Goal: Information Seeking & Learning: Learn about a topic

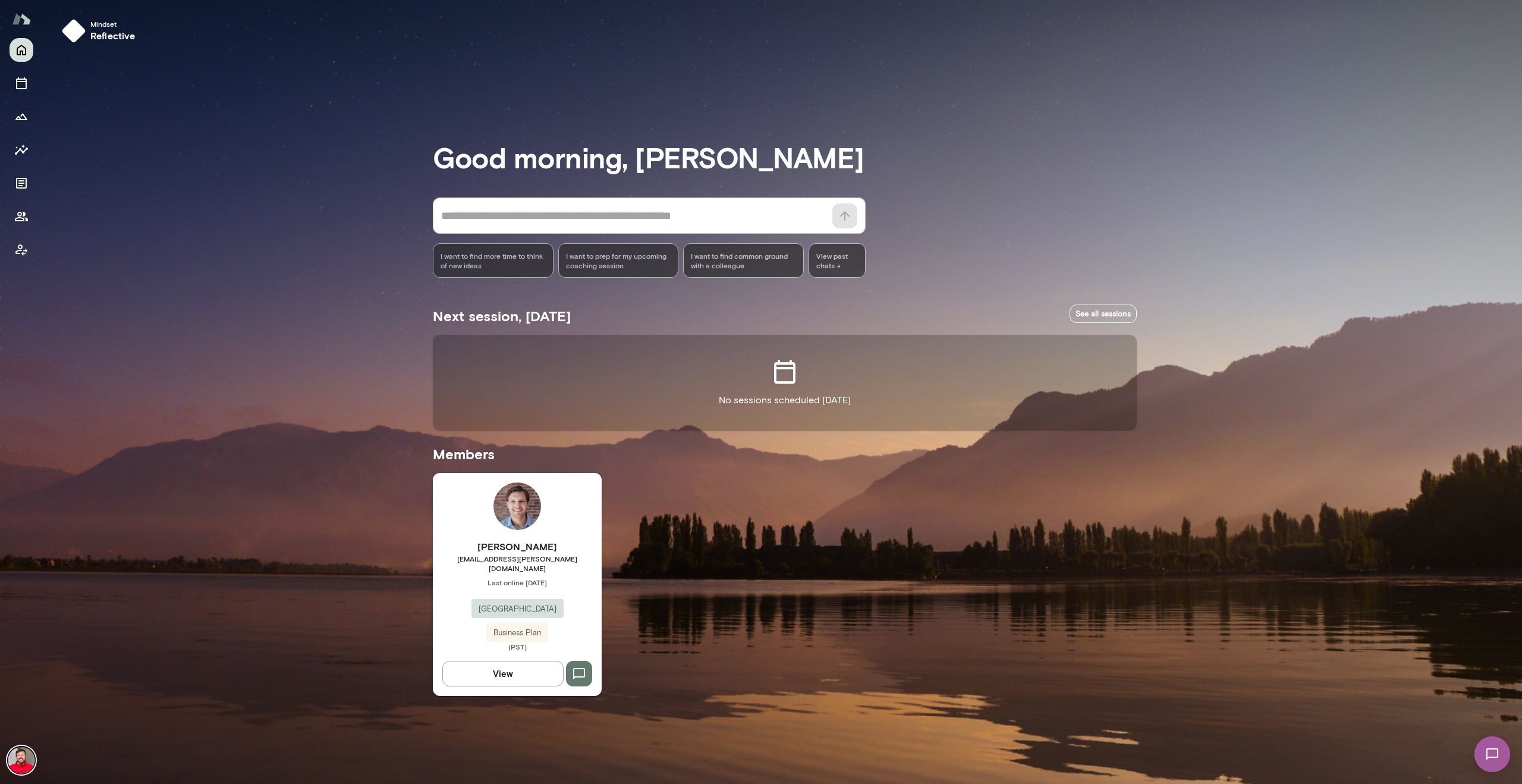
click at [535, 507] on img at bounding box center [518, 506] width 48 height 48
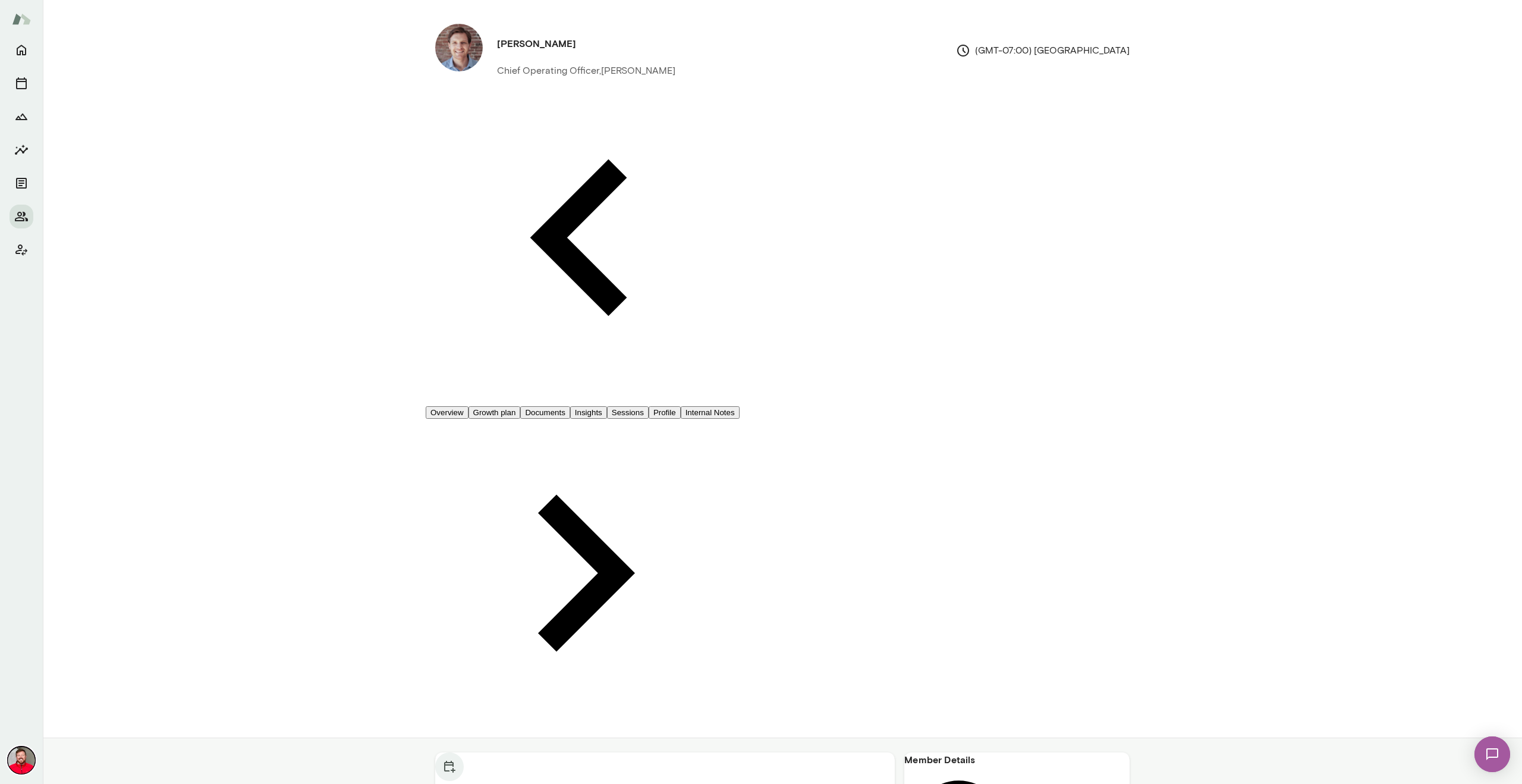
click at [607, 406] on button "Insights" at bounding box center [589, 413] width 37 height 13
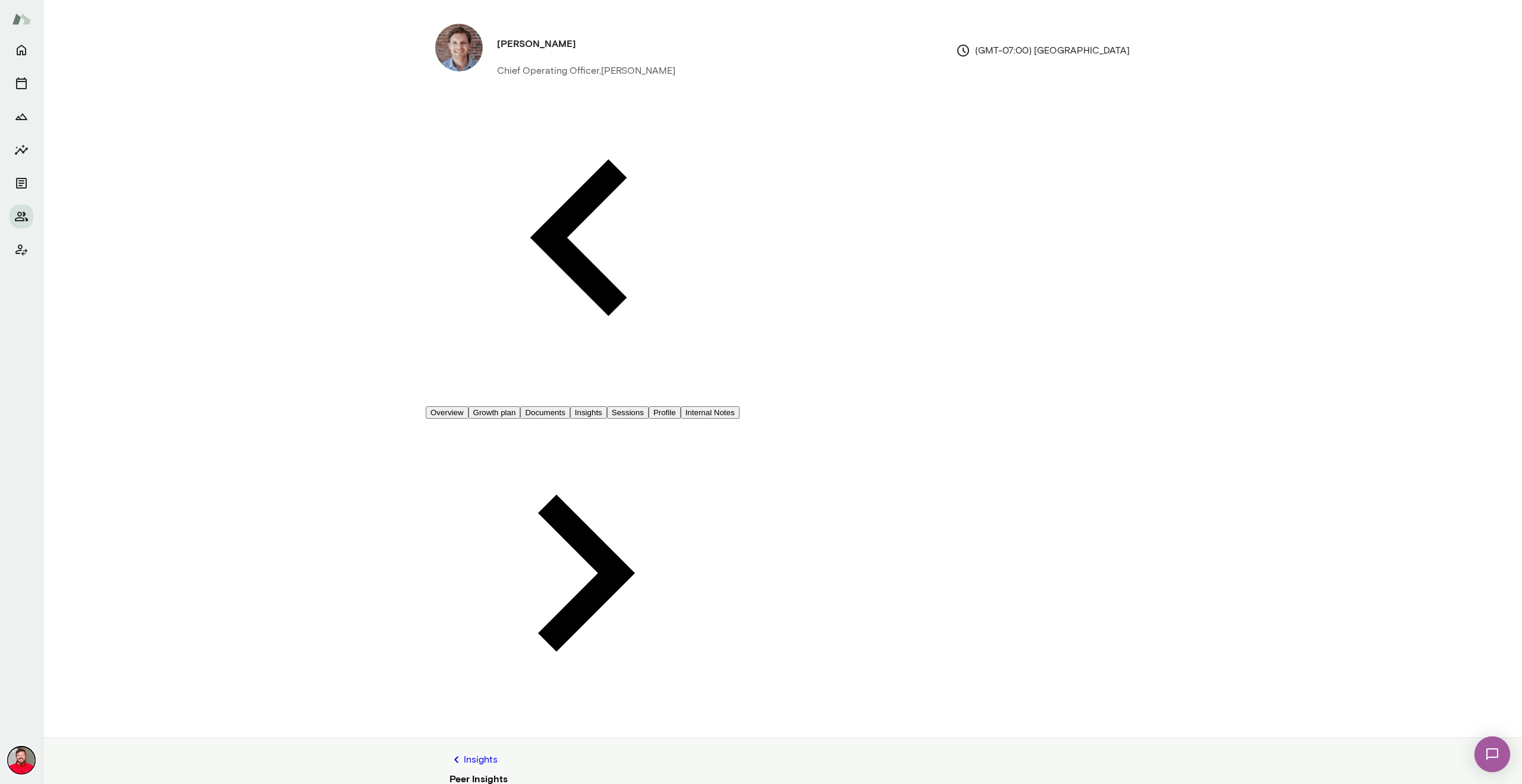
click at [479, 753] on link "Insights" at bounding box center [782, 759] width 666 height 14
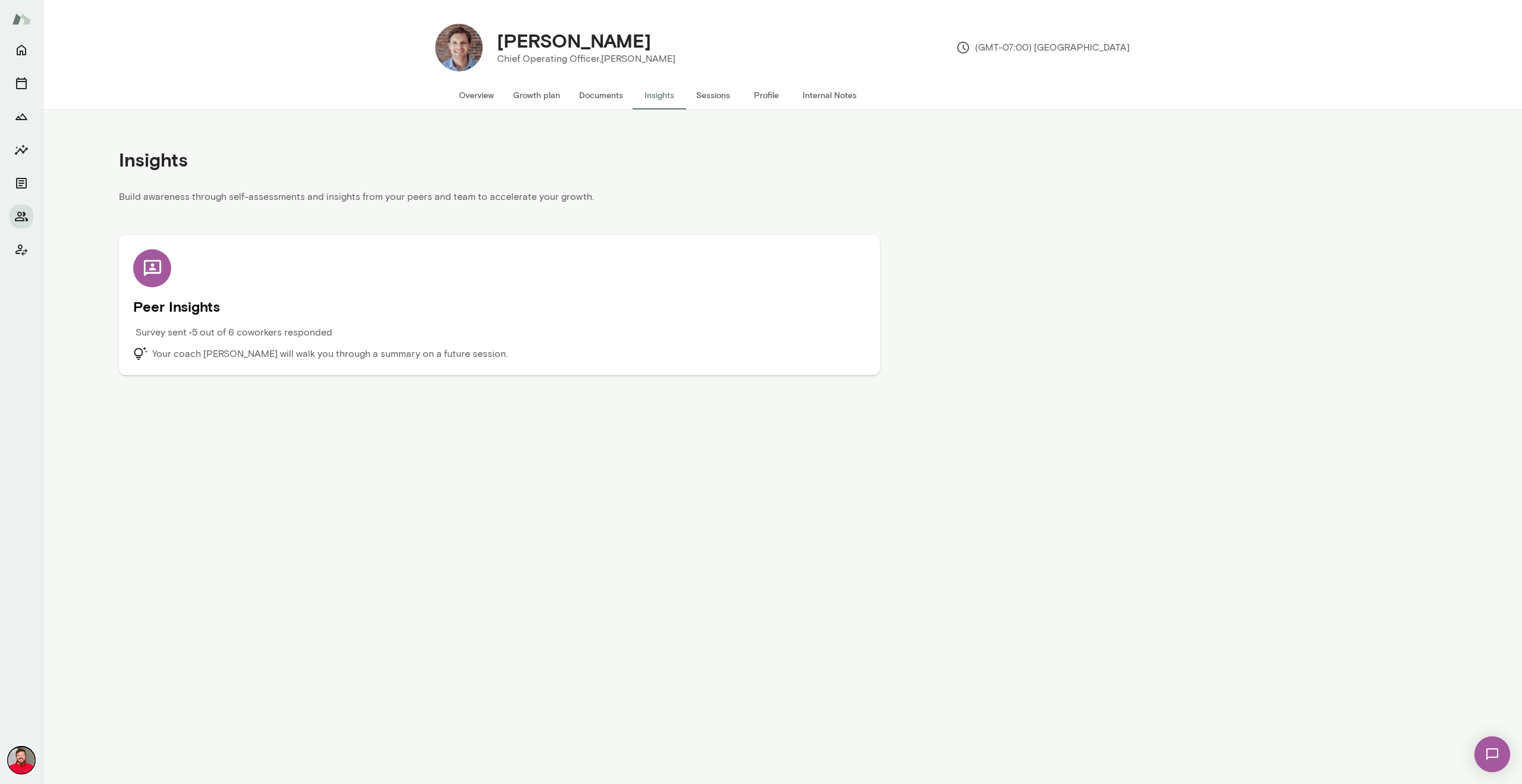
click at [551, 256] on div "Peer Insights Survey sent • 5 out of 6 coworkers responded Your coach [PERSON_N…" at bounding box center [499, 304] width 732 height 111
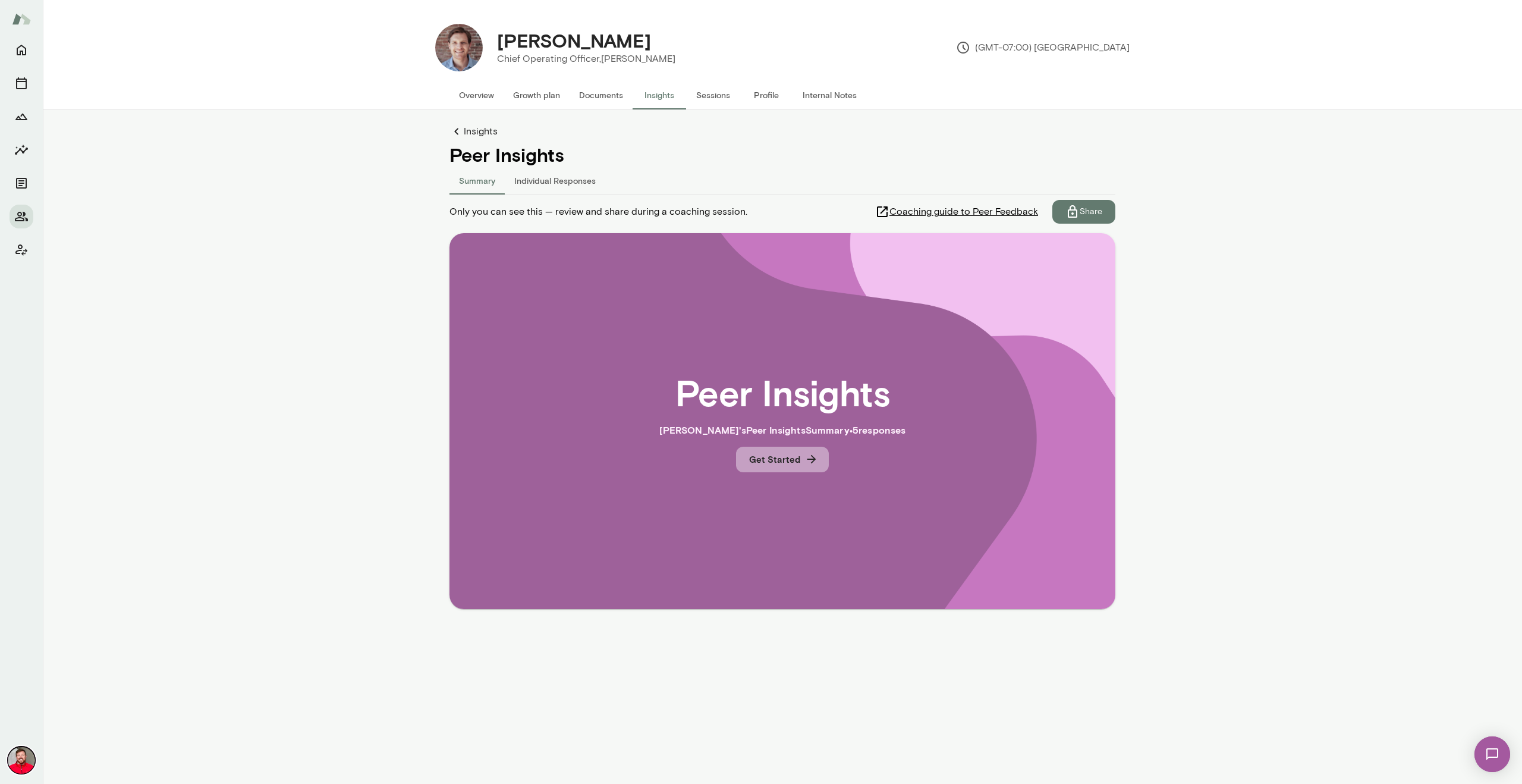
click at [779, 457] on button "Get Started" at bounding box center [782, 459] width 93 height 25
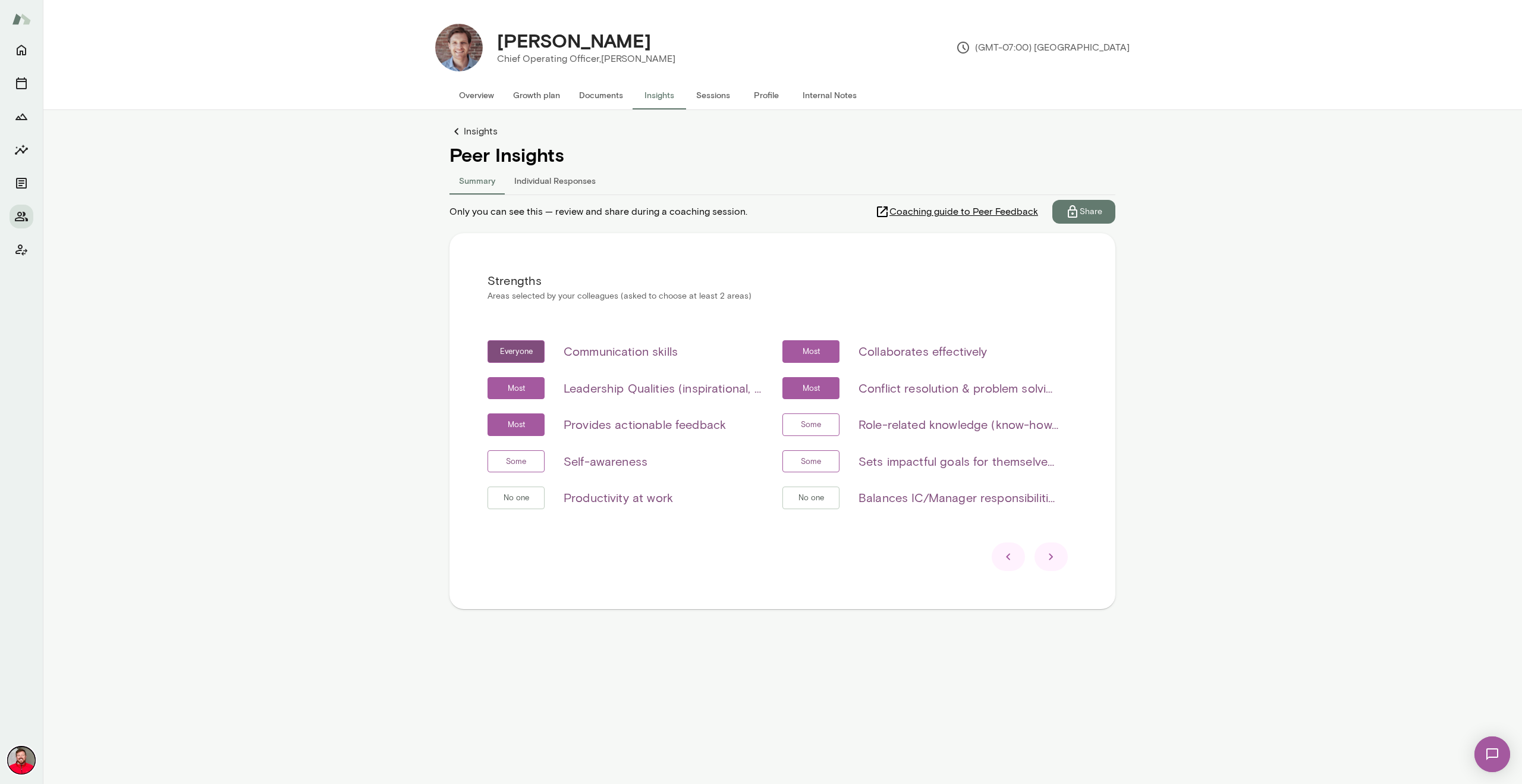
click at [1058, 555] on icon at bounding box center [1050, 556] width 14 height 14
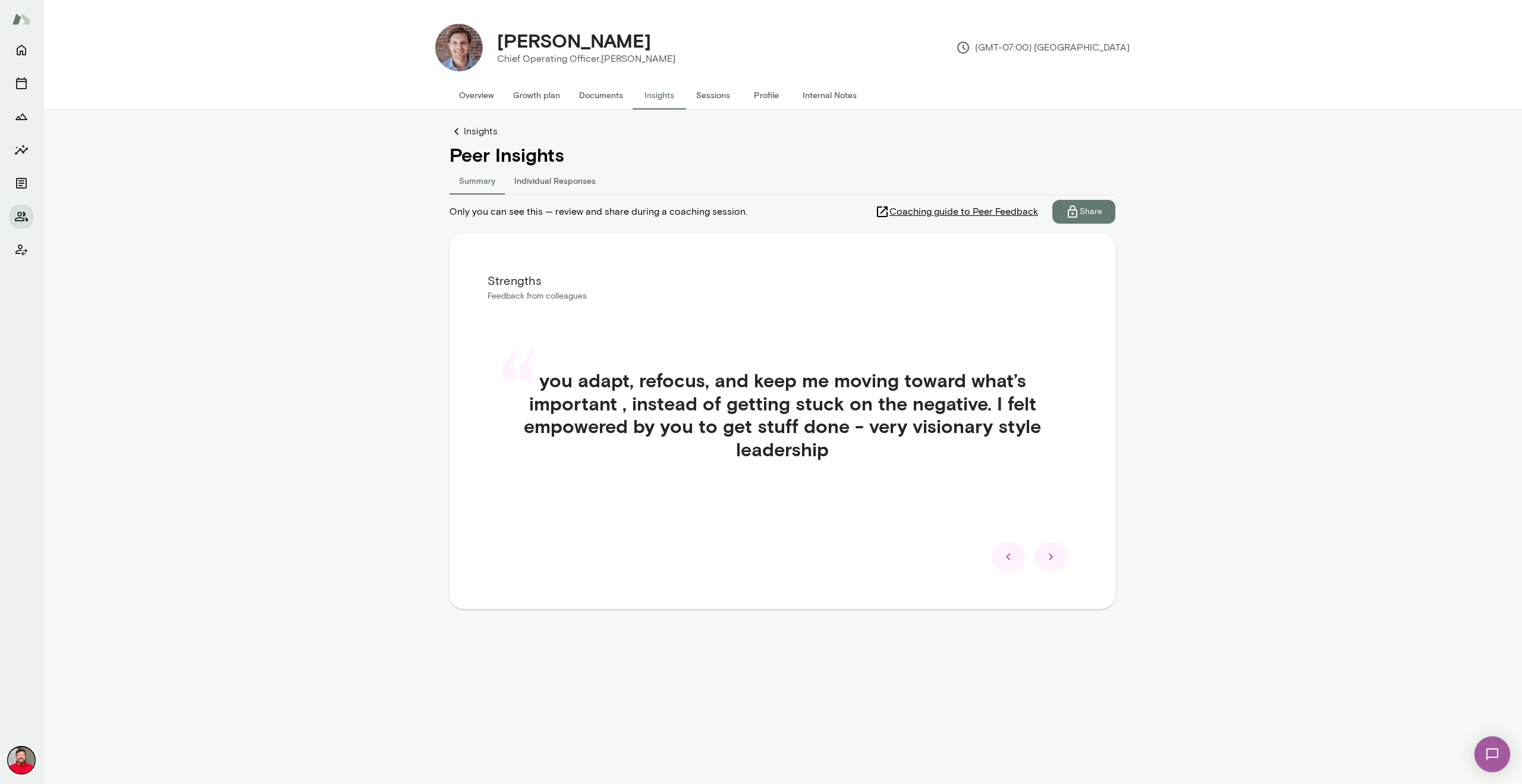
click at [1058, 555] on icon at bounding box center [1050, 556] width 14 height 14
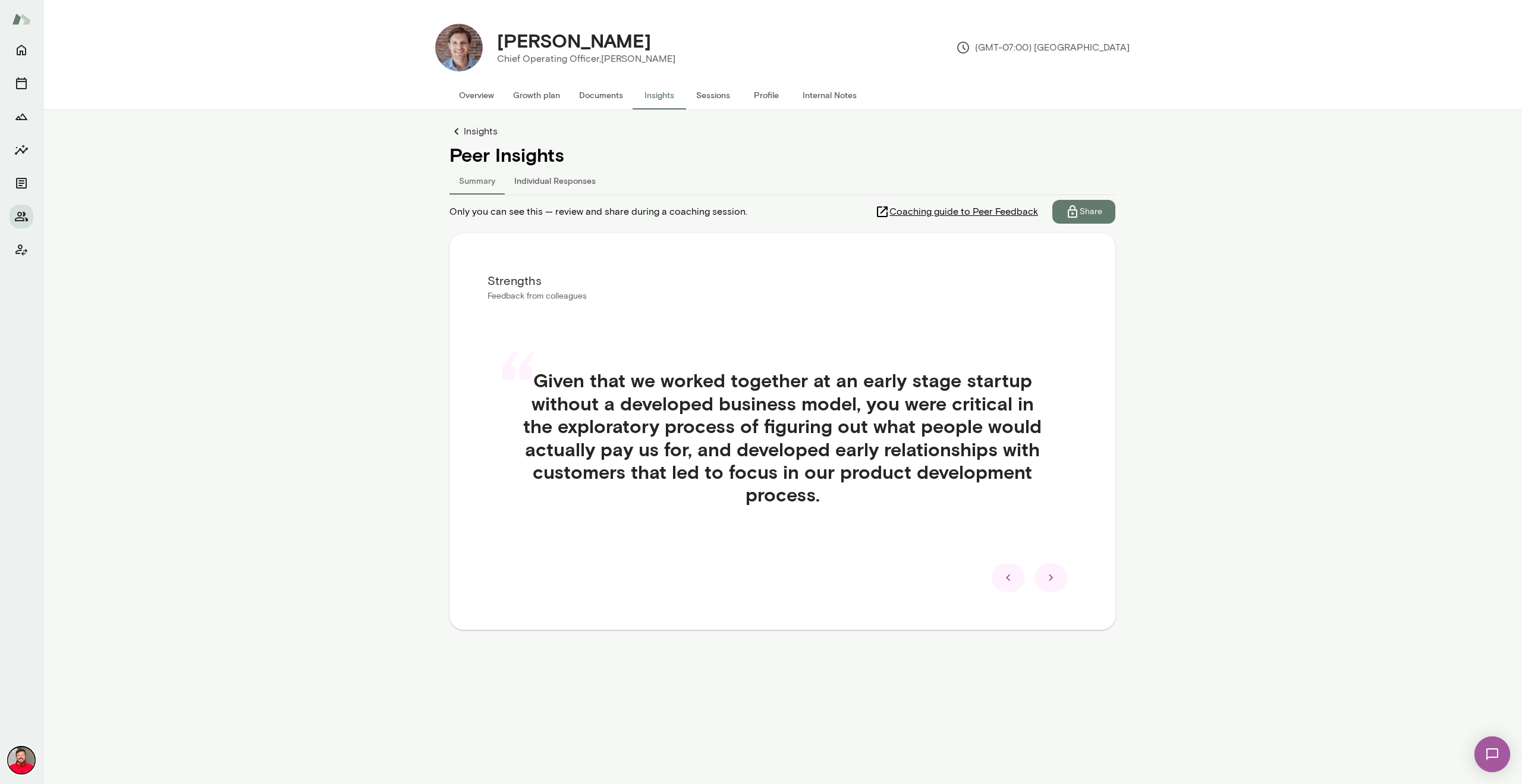
click at [1016, 577] on div at bounding box center [1009, 577] width 33 height 29
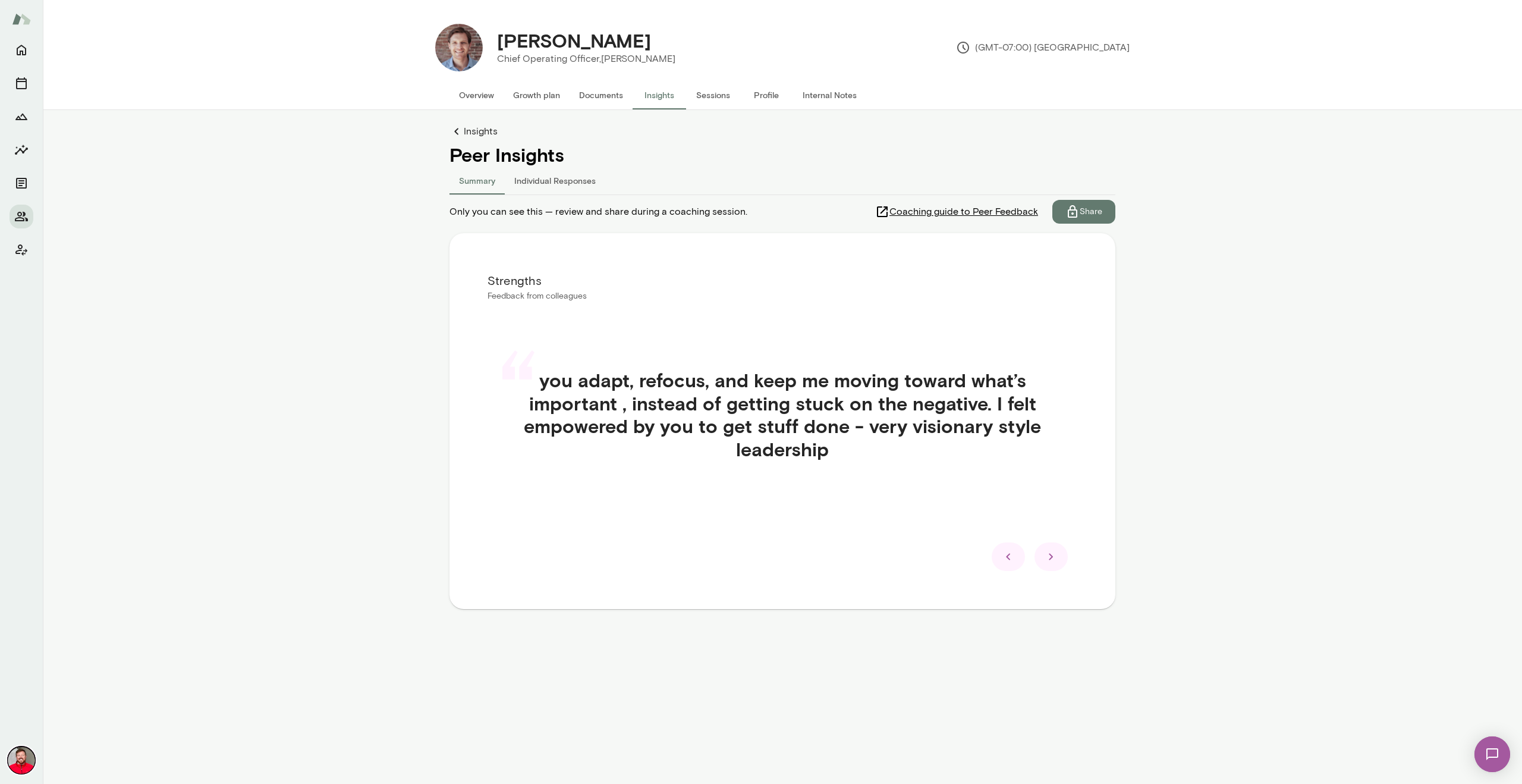
click at [1016, 577] on div "Strengths Feedback from colleagues “ you adapt, refocus, and keep me moving tow…" at bounding box center [782, 421] width 666 height 376
click at [1009, 554] on icon at bounding box center [1008, 556] width 14 height 14
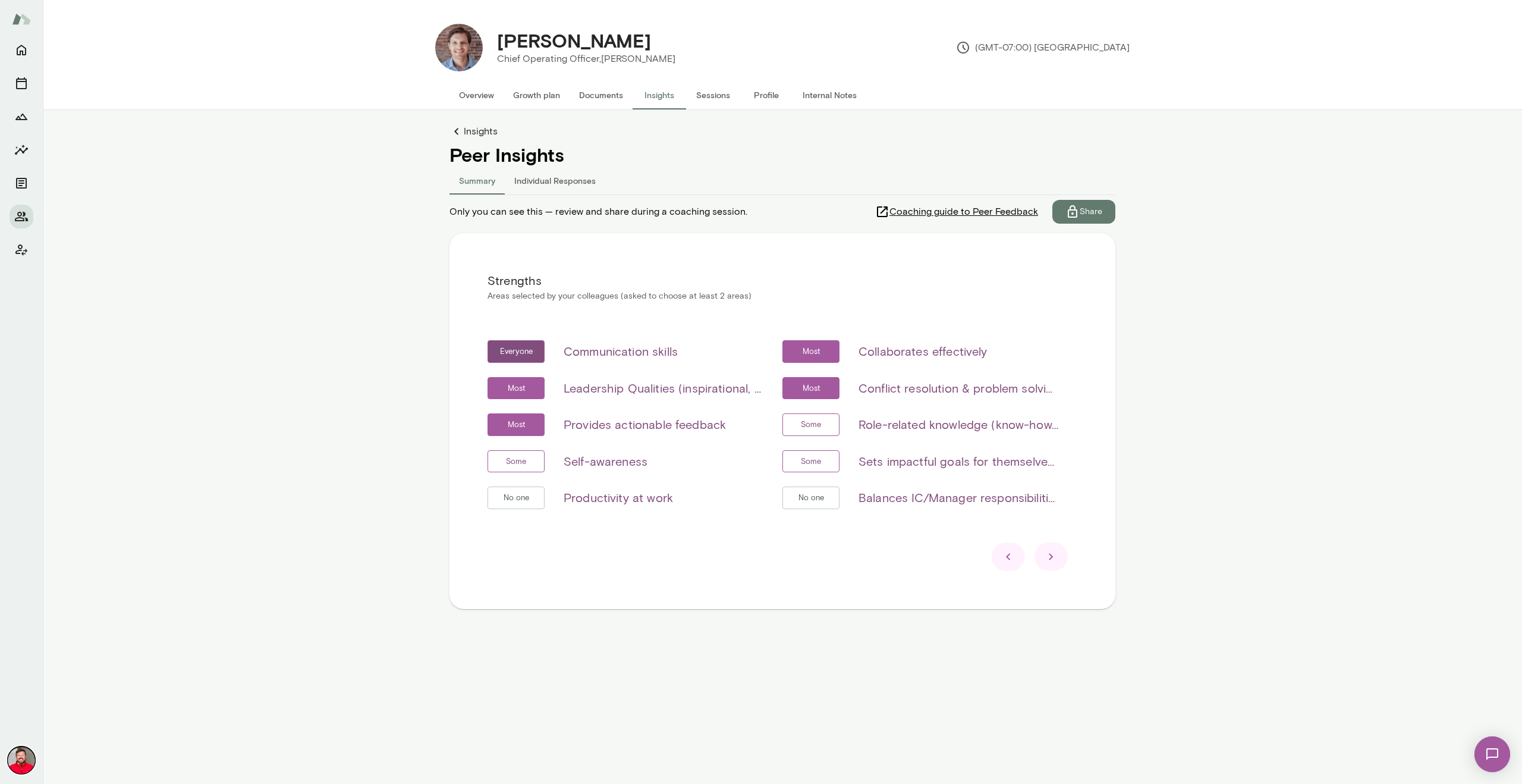
click at [1058, 556] on icon at bounding box center [1050, 556] width 14 height 14
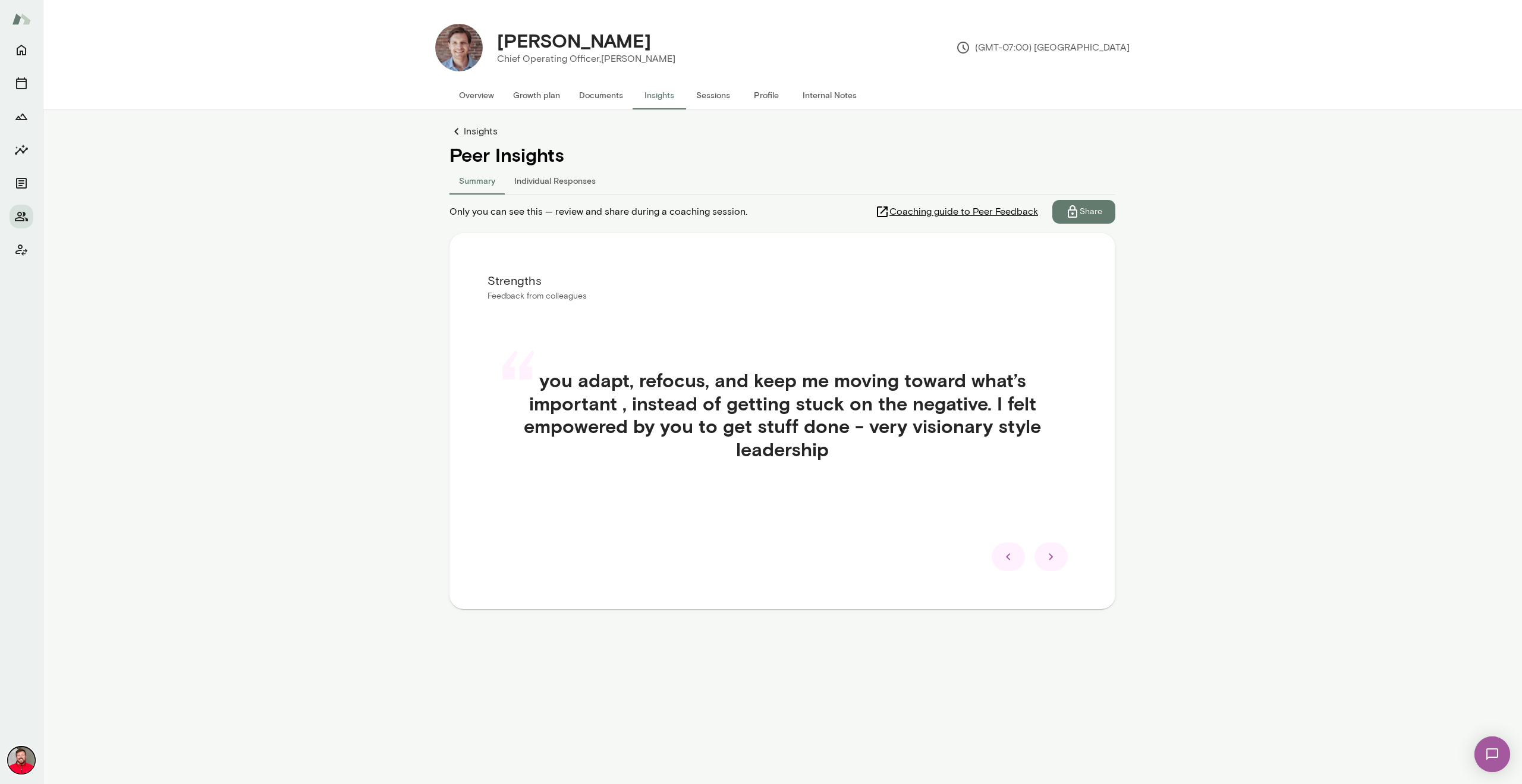
click at [1058, 556] on icon at bounding box center [1050, 556] width 14 height 14
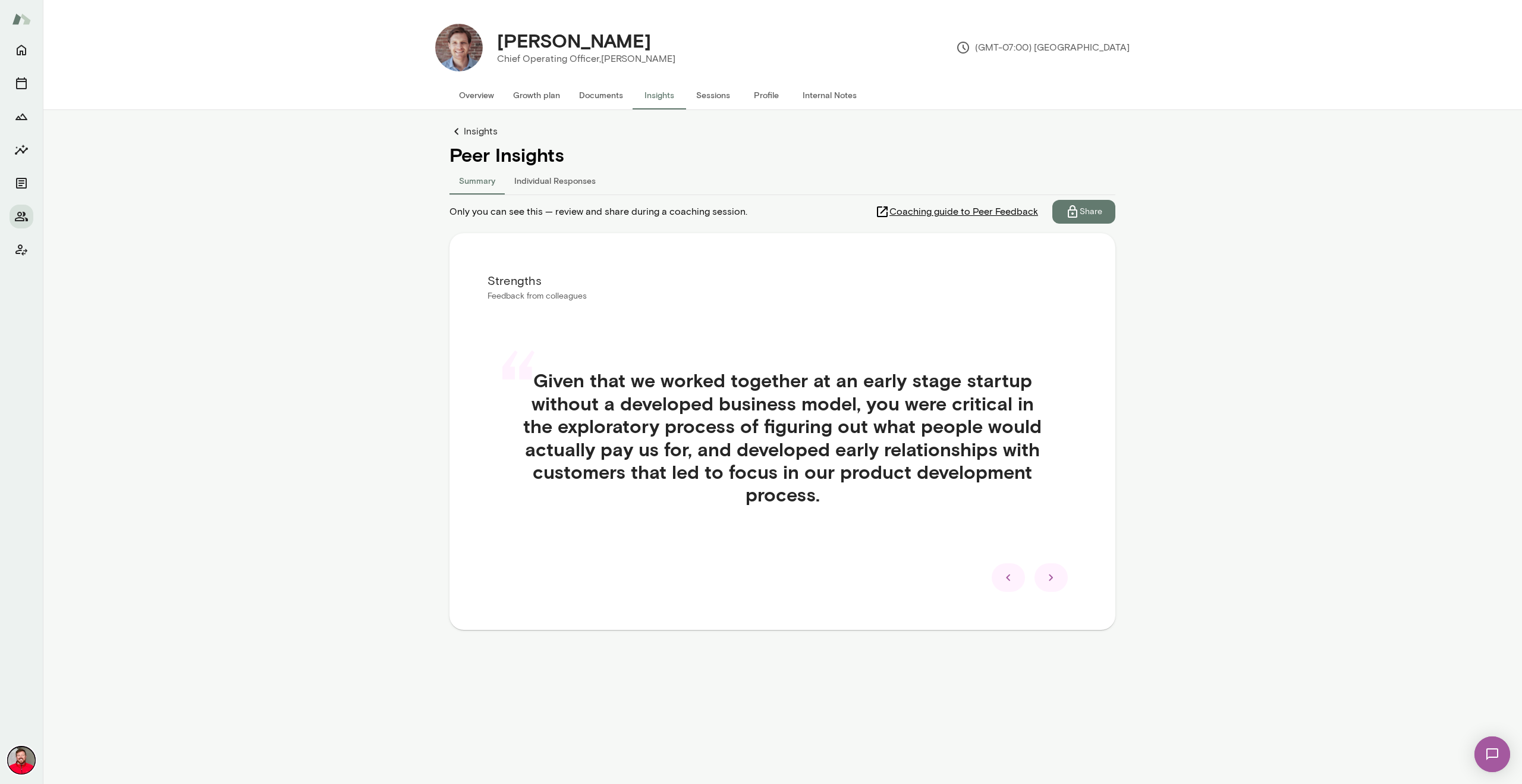
click at [1058, 556] on div "“ Given that we worked together at an early stage startup without a developed b…" at bounding box center [782, 451] width 590 height 222
click at [1056, 586] on div at bounding box center [1051, 577] width 33 height 29
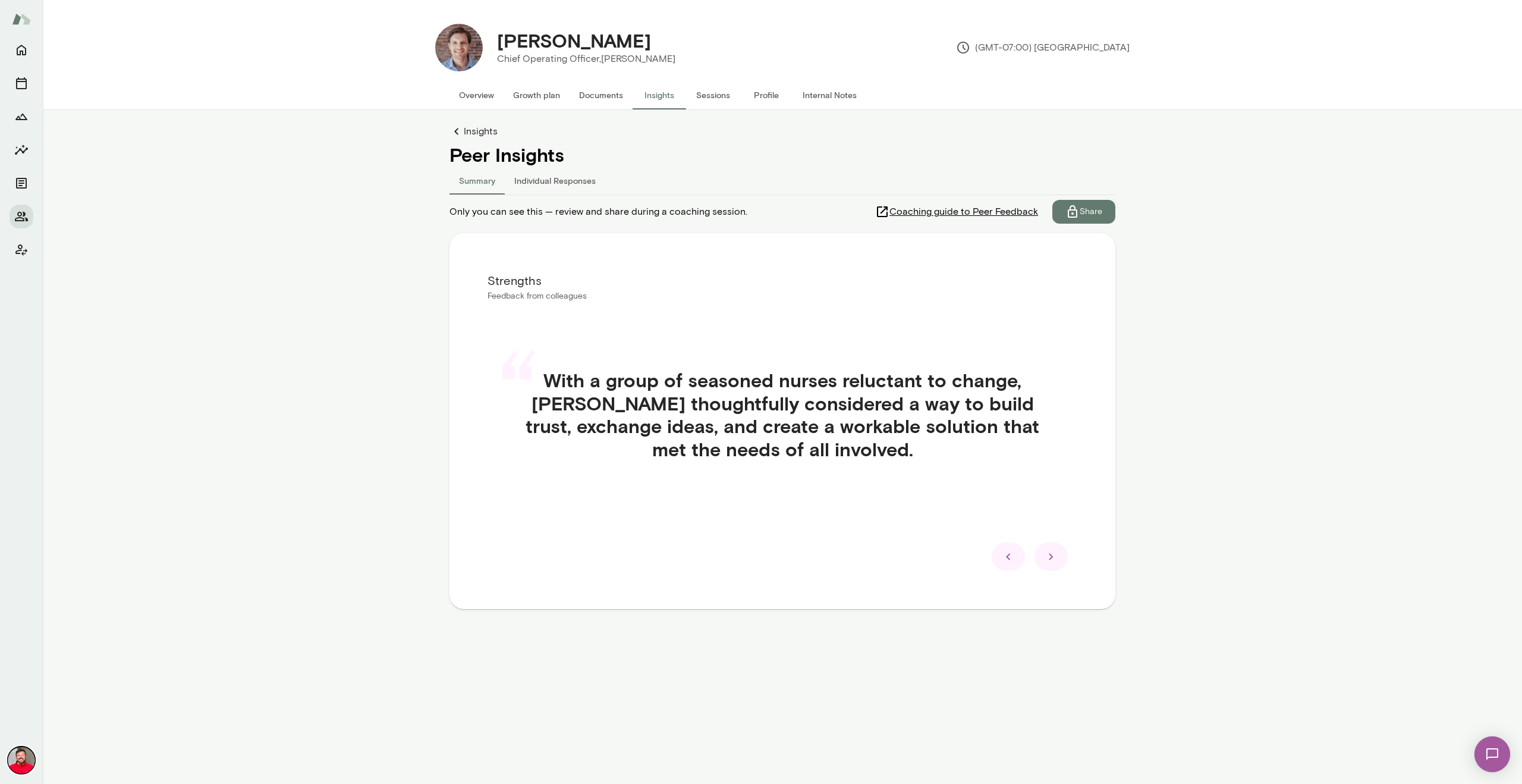
click at [1051, 550] on icon at bounding box center [1050, 556] width 14 height 14
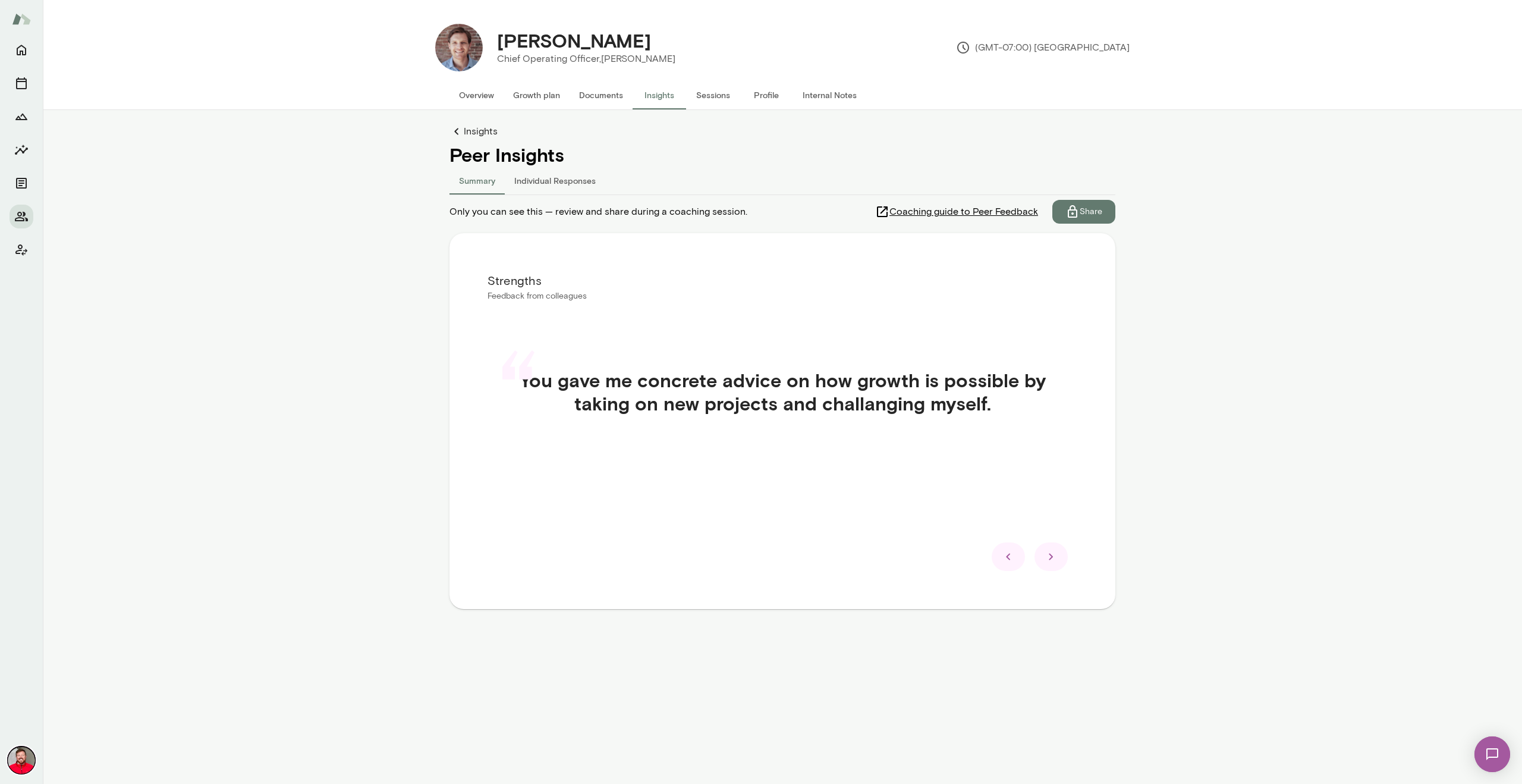
click at [1055, 563] on icon at bounding box center [1050, 556] width 14 height 14
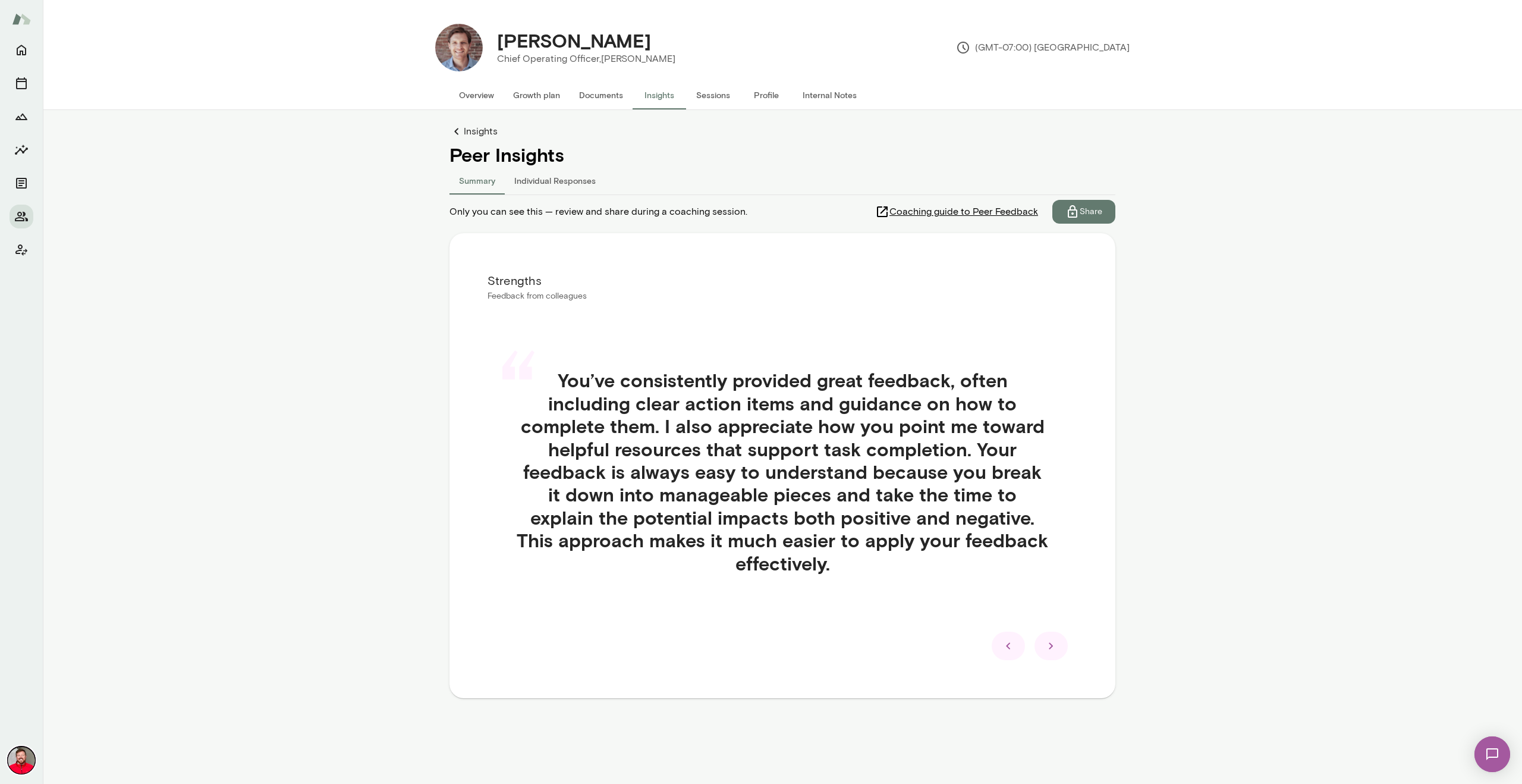
click at [1056, 643] on icon at bounding box center [1050, 645] width 14 height 14
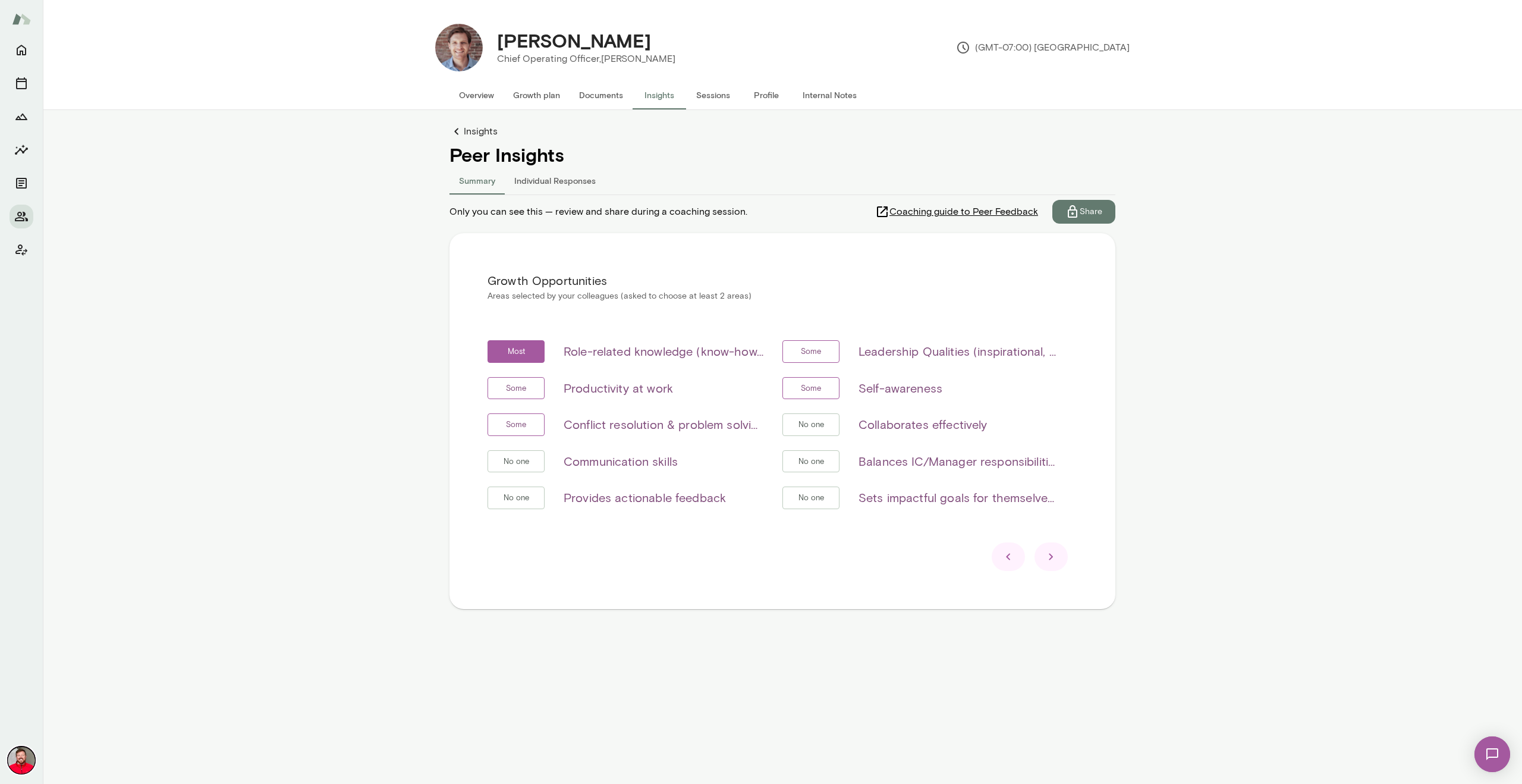
click at [1054, 554] on icon at bounding box center [1050, 556] width 14 height 14
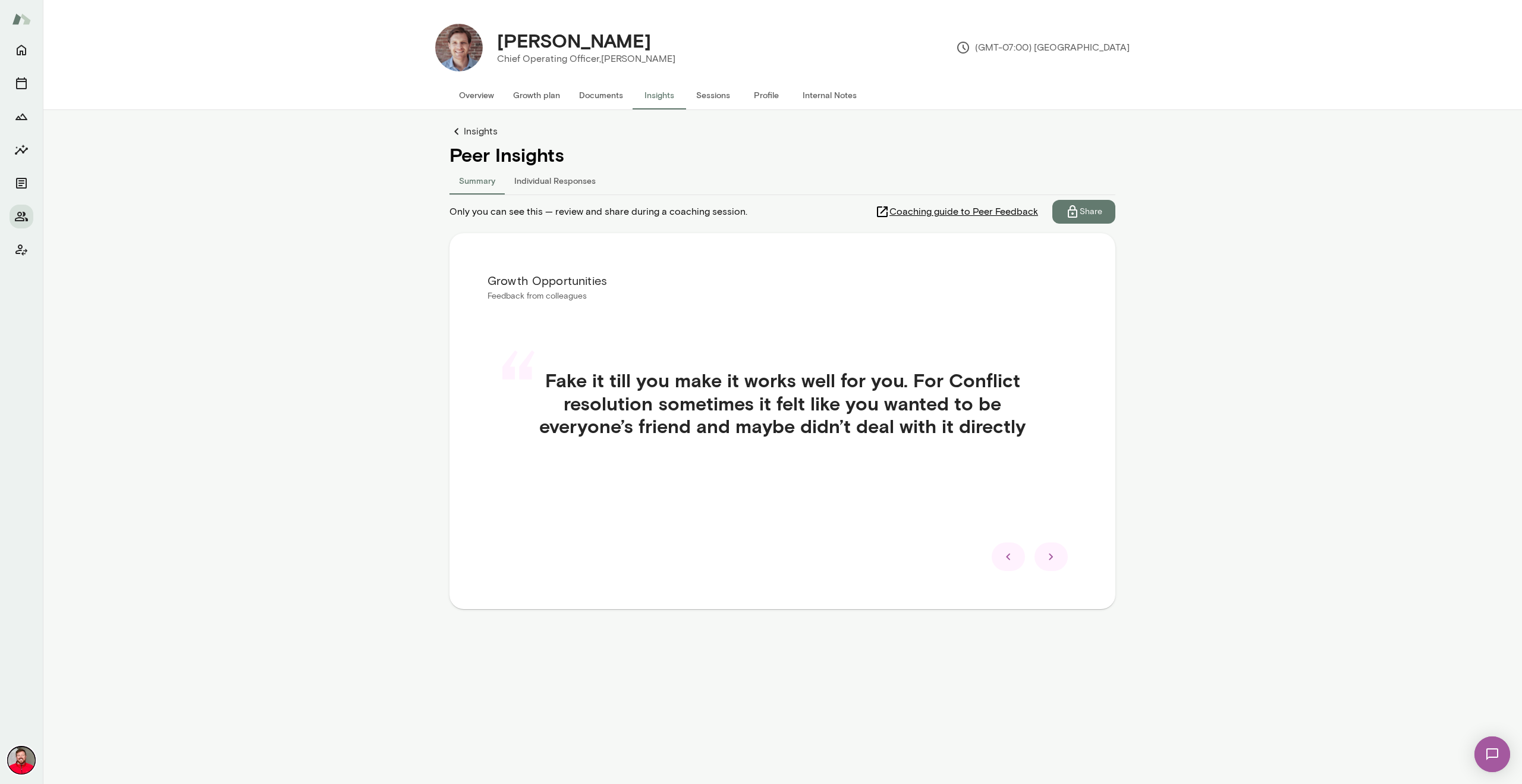
click at [1054, 554] on icon at bounding box center [1050, 556] width 14 height 14
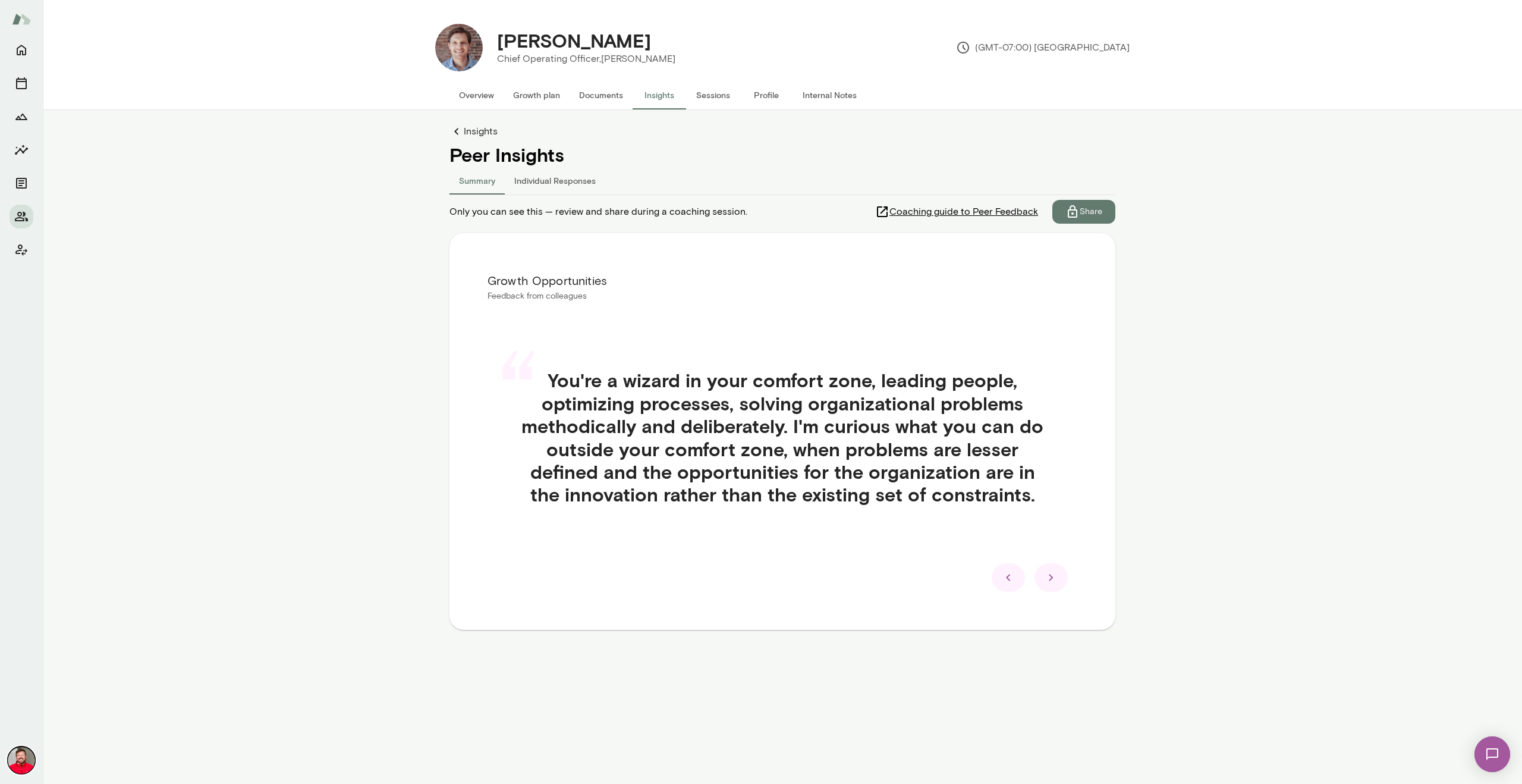
click at [1054, 581] on icon at bounding box center [1050, 577] width 14 height 14
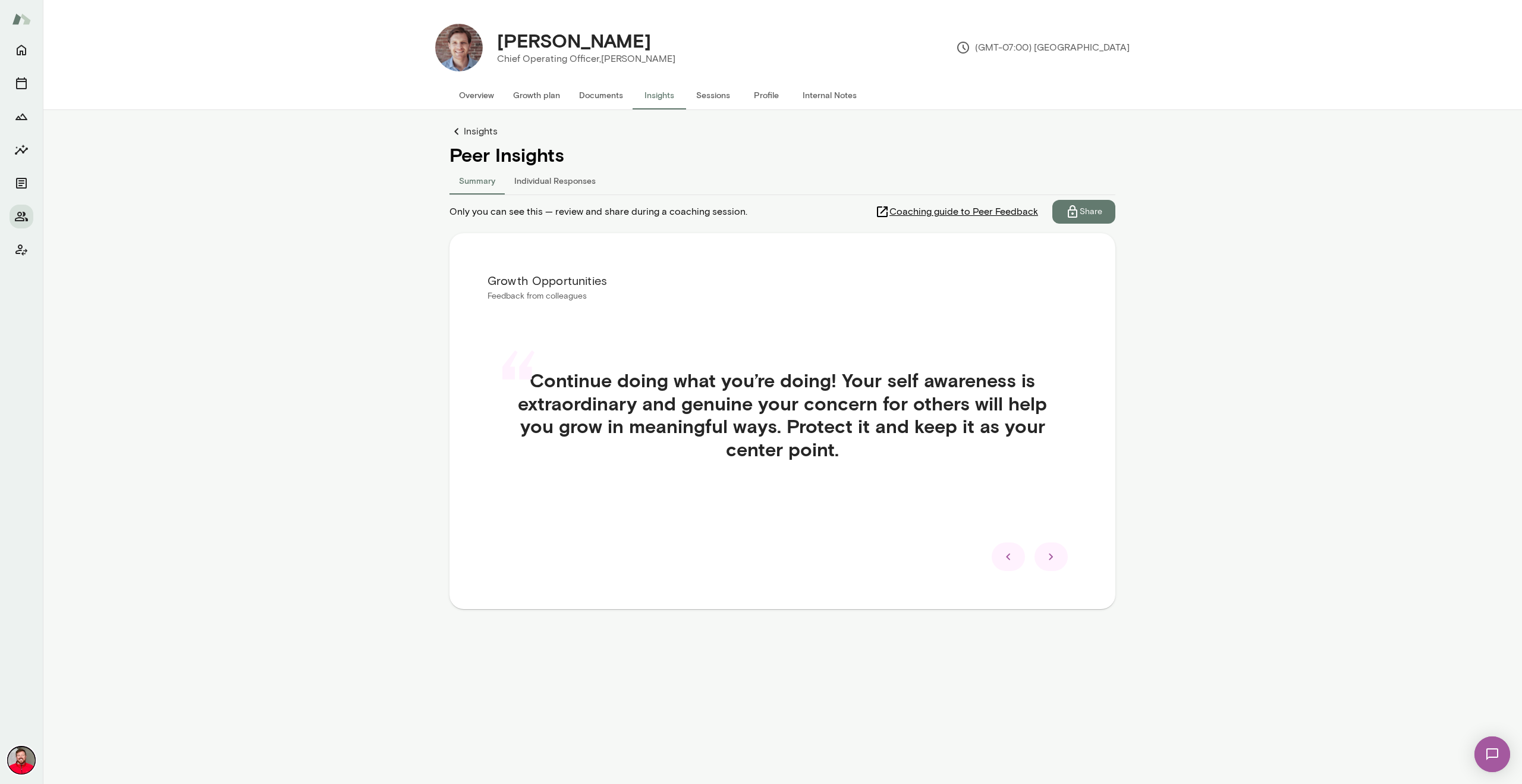
click at [1050, 558] on icon at bounding box center [1051, 556] width 5 height 6
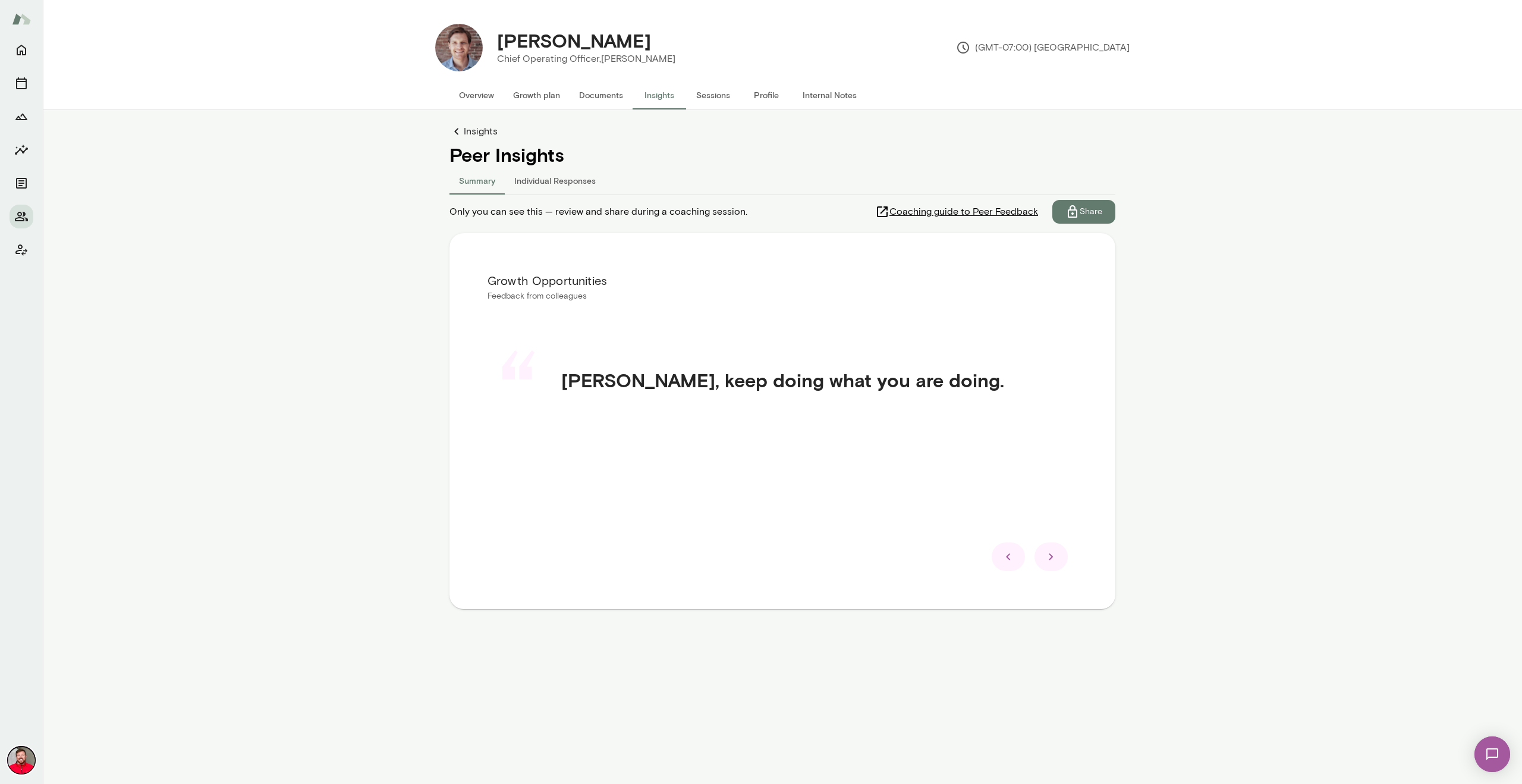
click at [1050, 558] on icon at bounding box center [1051, 556] width 5 height 6
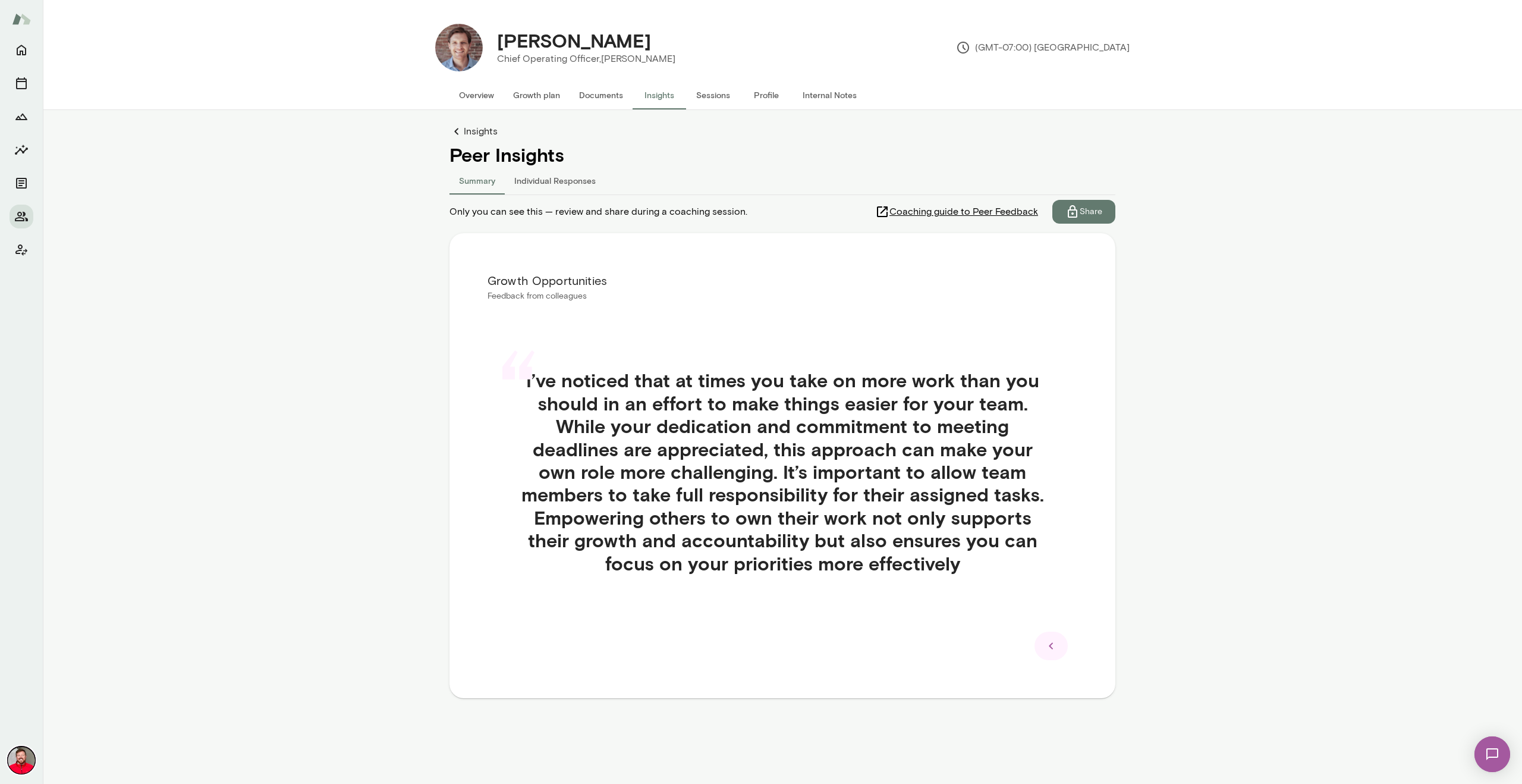
click at [1054, 651] on icon at bounding box center [1050, 645] width 14 height 14
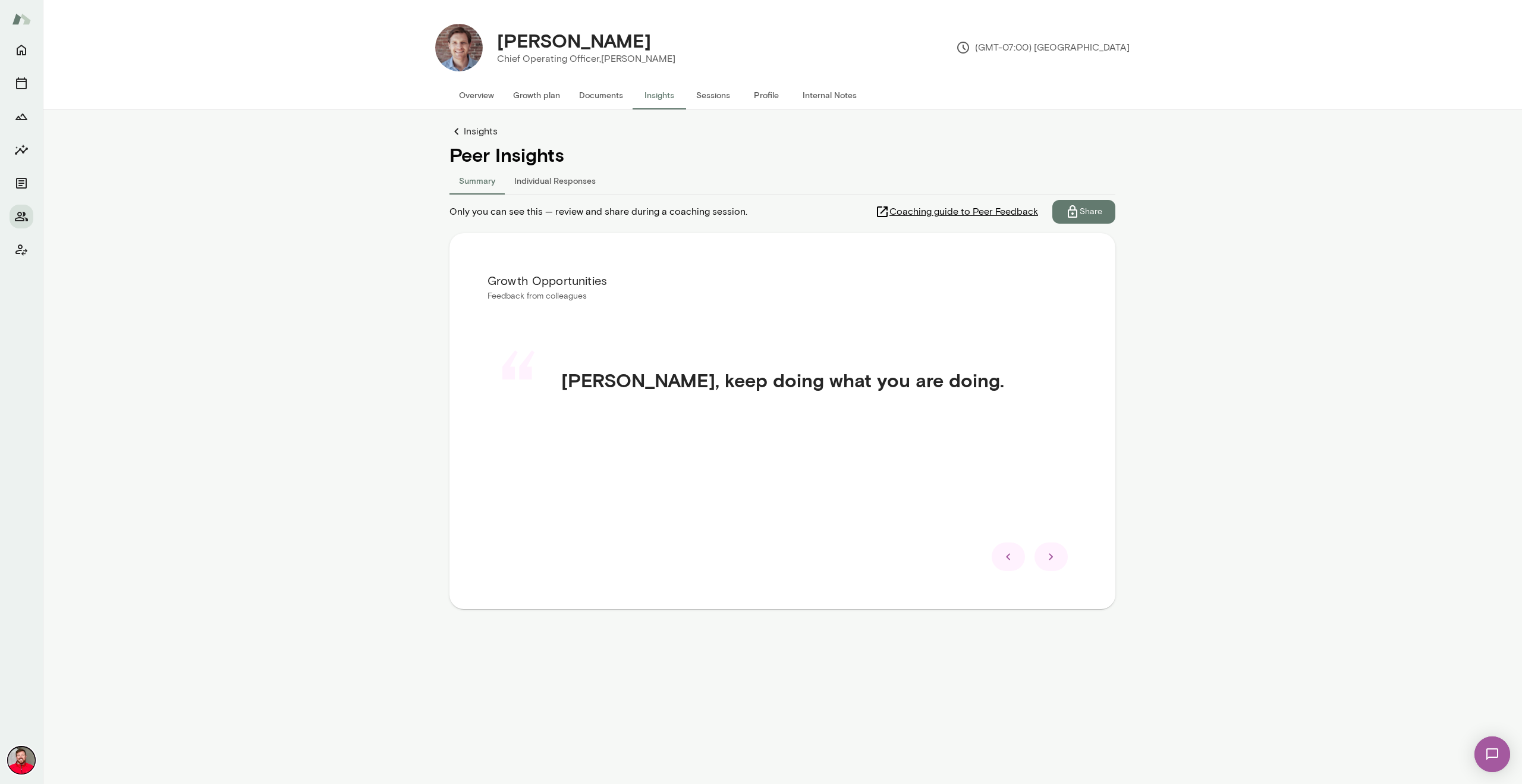
click at [1013, 559] on icon at bounding box center [1008, 556] width 14 height 14
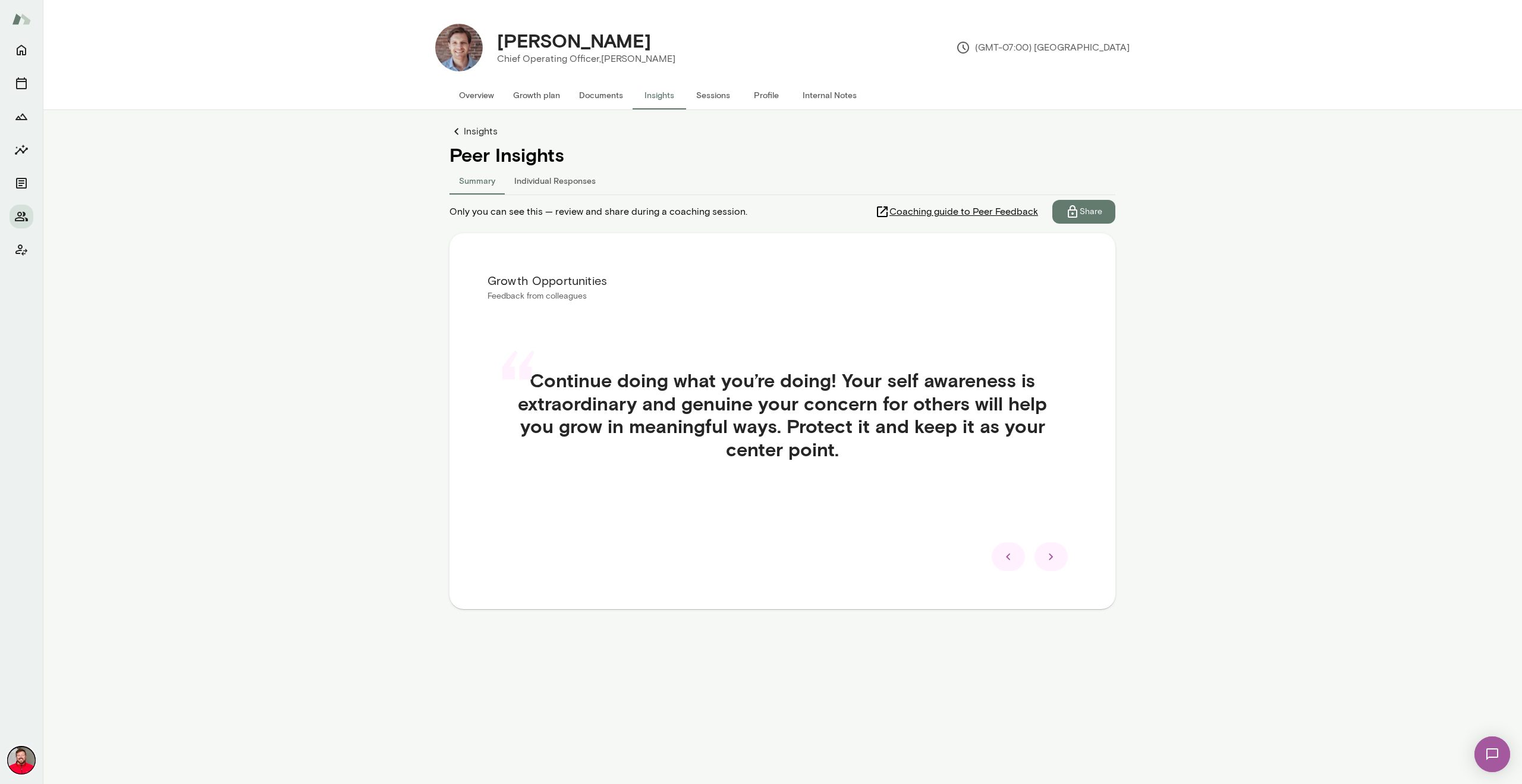
click at [1013, 559] on icon at bounding box center [1008, 556] width 14 height 14
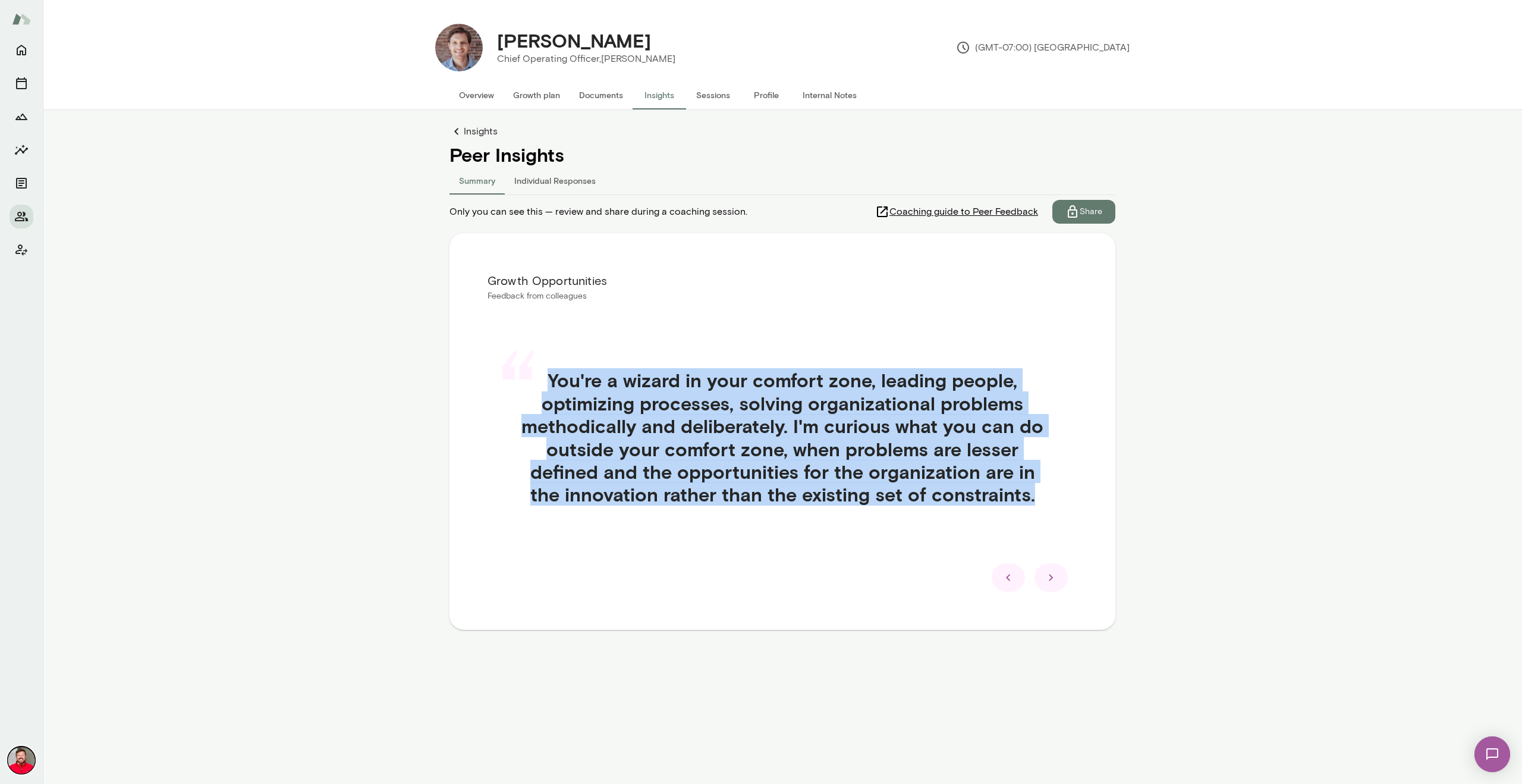
click at [1013, 559] on div "“ You're a wizard in your comfort zone, leading people, optimizing processes, s…" at bounding box center [782, 451] width 590 height 222
click at [1011, 567] on div at bounding box center [1009, 577] width 33 height 29
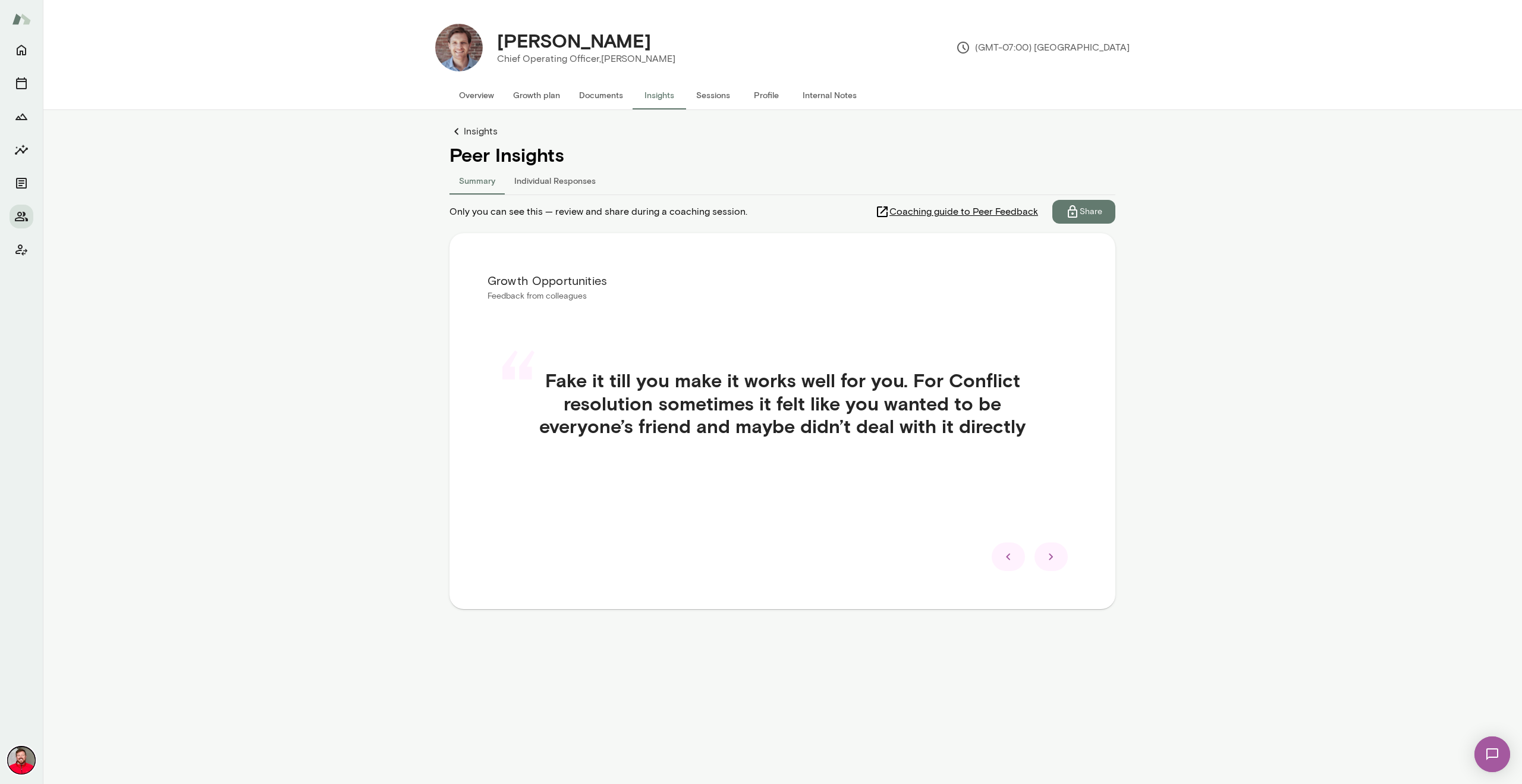
click at [1006, 561] on icon at bounding box center [1008, 556] width 14 height 14
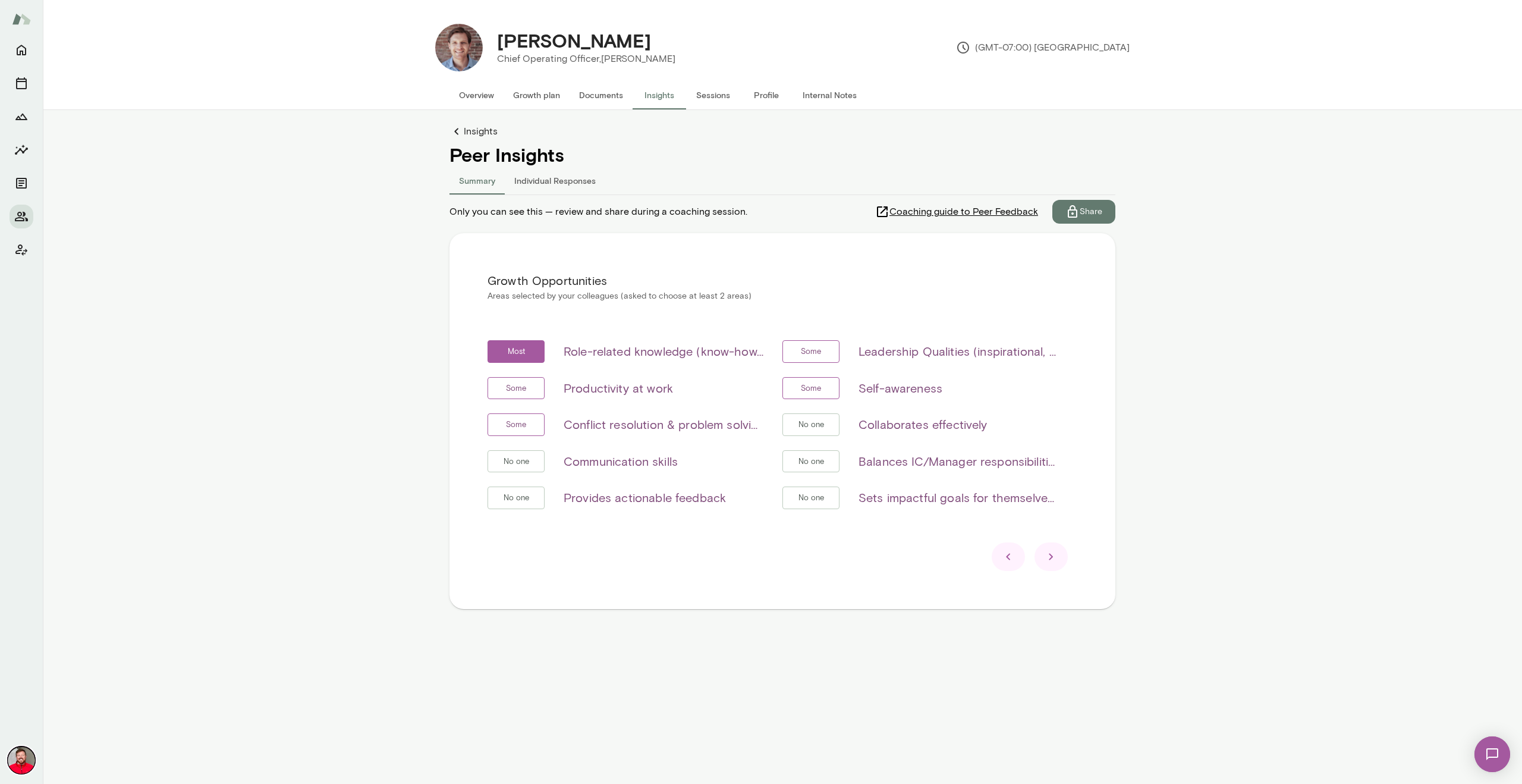
click at [1006, 561] on icon at bounding box center [1008, 556] width 14 height 14
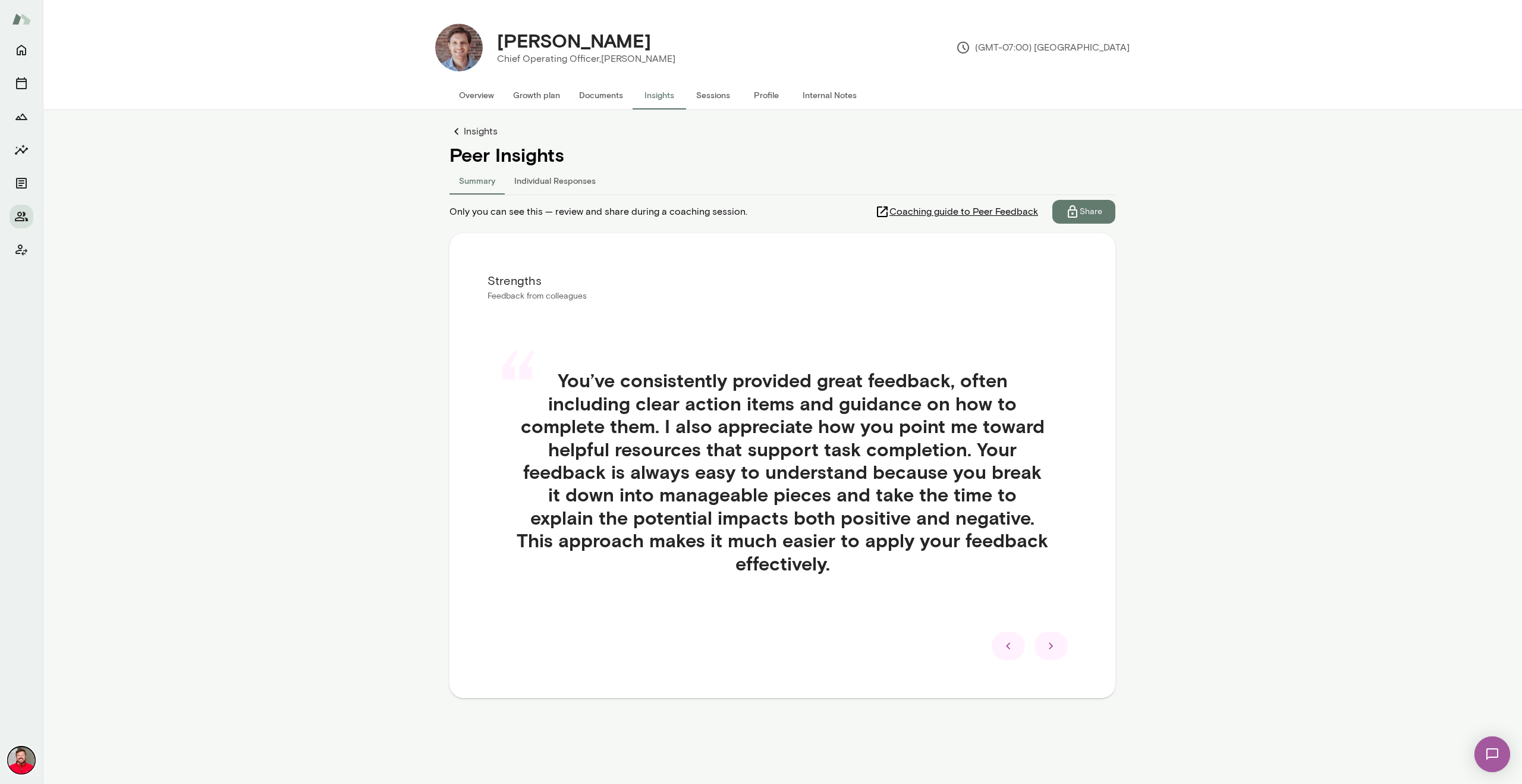
click at [1006, 561] on h4 "You’ve consistently provided great feedback, often including clear action items…" at bounding box center [782, 471] width 533 height 205
